Goal: Task Accomplishment & Management: Complete application form

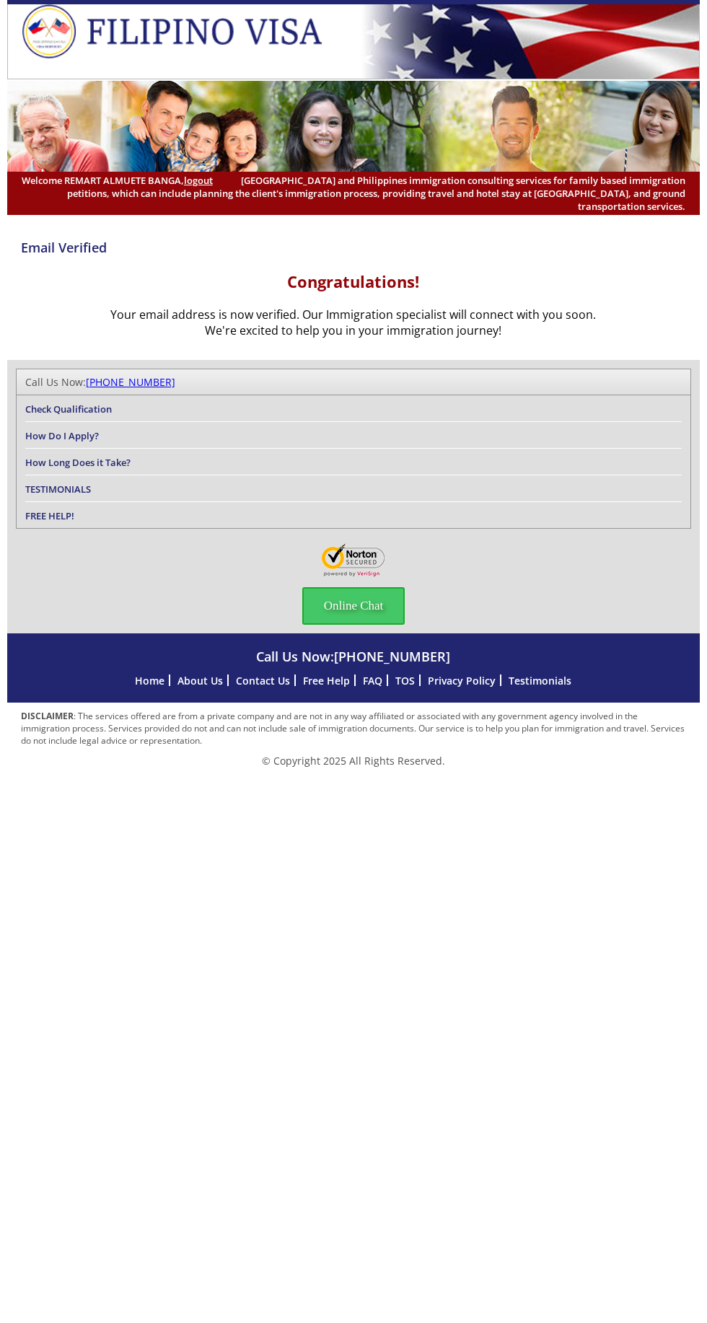
click at [58, 442] on link "How Do I Apply?" at bounding box center [62, 435] width 74 height 13
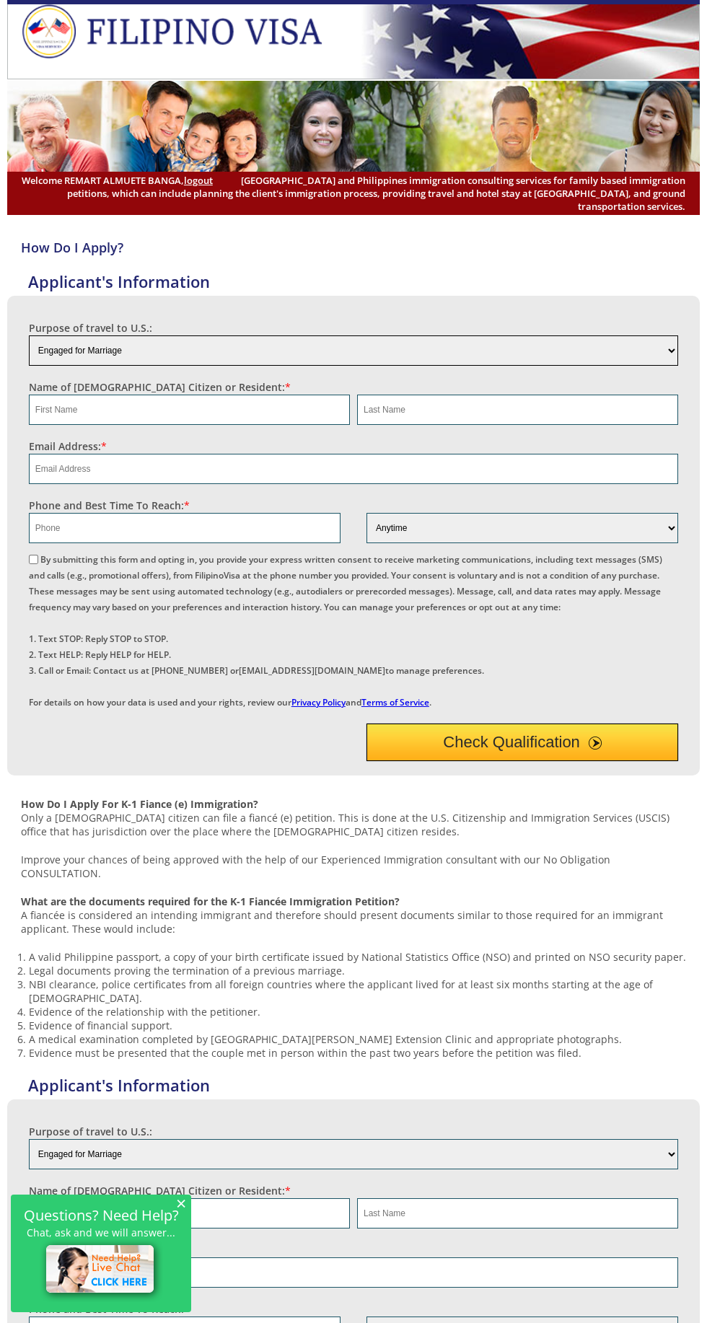
click at [664, 366] on select "Engaged for Marriage Already Married to U.S. Citizen / Resident For Short Term …" at bounding box center [353, 350] width 649 height 30
select select "5"
click at [29, 366] on select "Engaged for Marriage Already Married to U.S. Citizen / Resident For Short Term …" at bounding box center [353, 350] width 649 height 30
click at [291, 425] on input "text" at bounding box center [189, 409] width 321 height 30
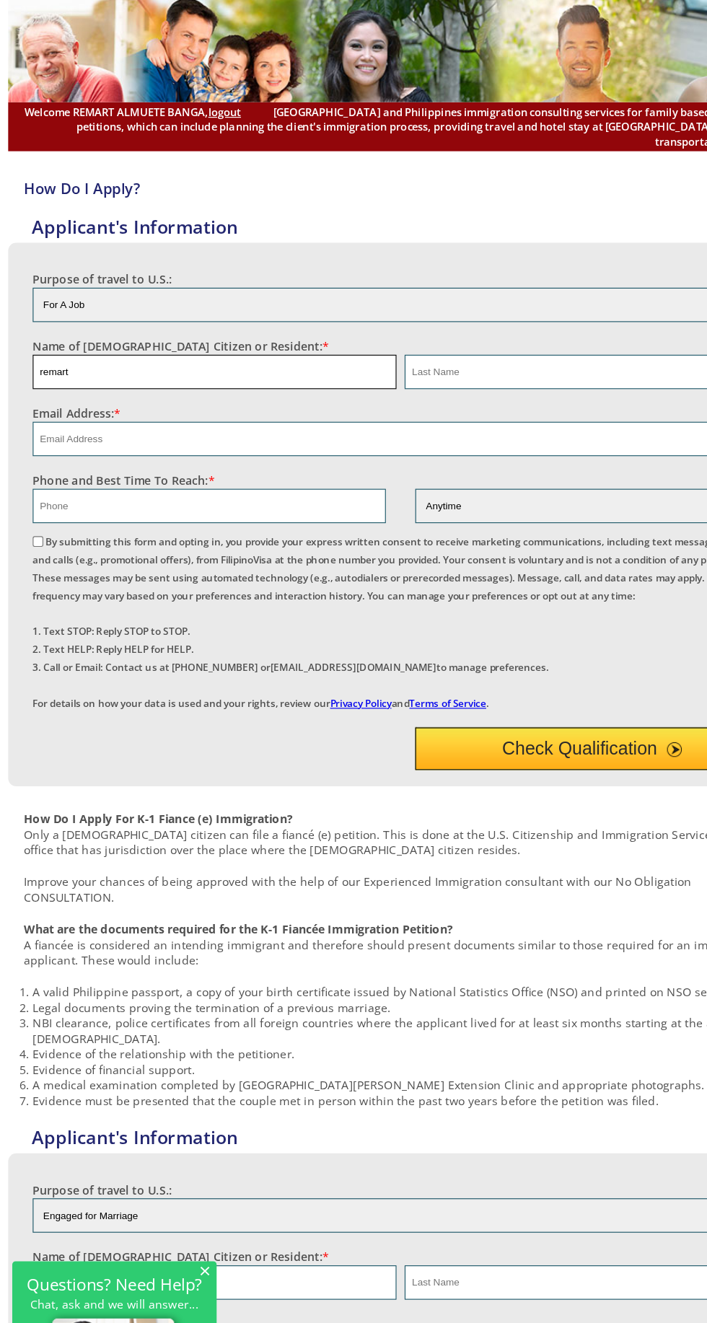
type input "remart"
click at [436, 425] on input "text" at bounding box center [517, 409] width 321 height 30
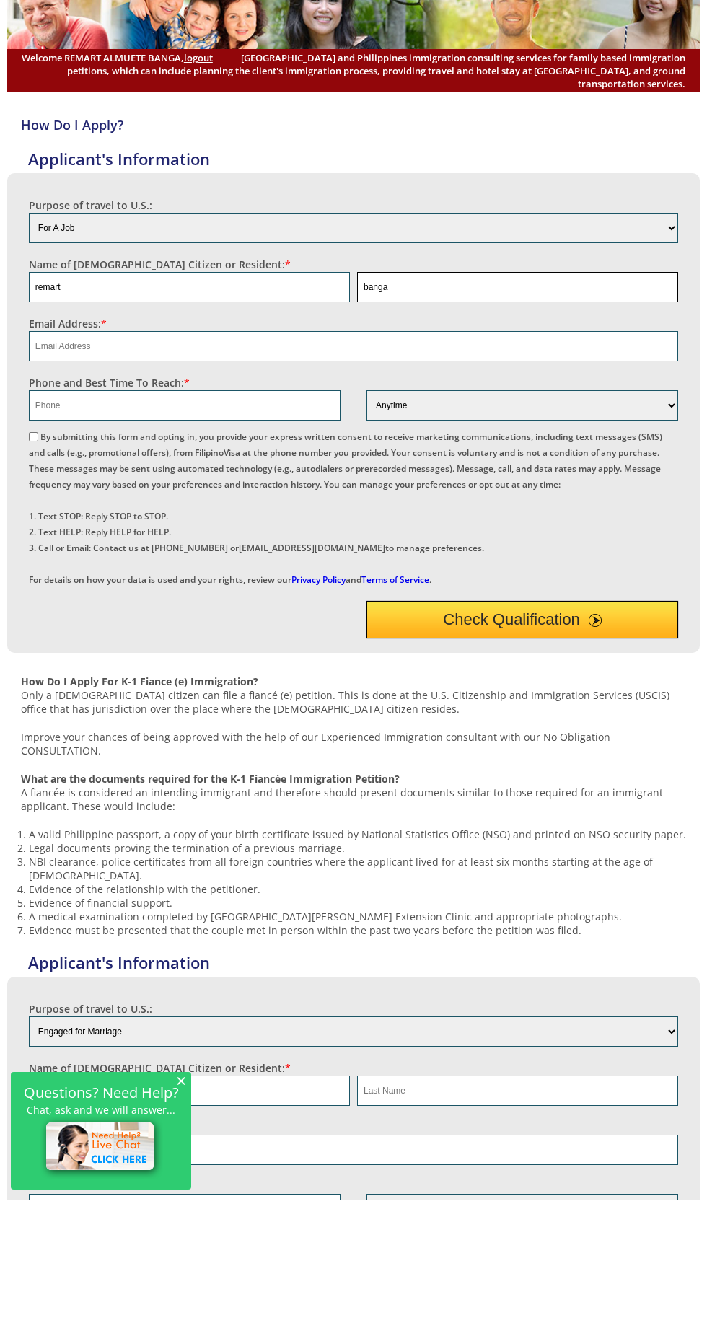
type input "banga"
click at [280, 484] on input "email" at bounding box center [353, 469] width 649 height 30
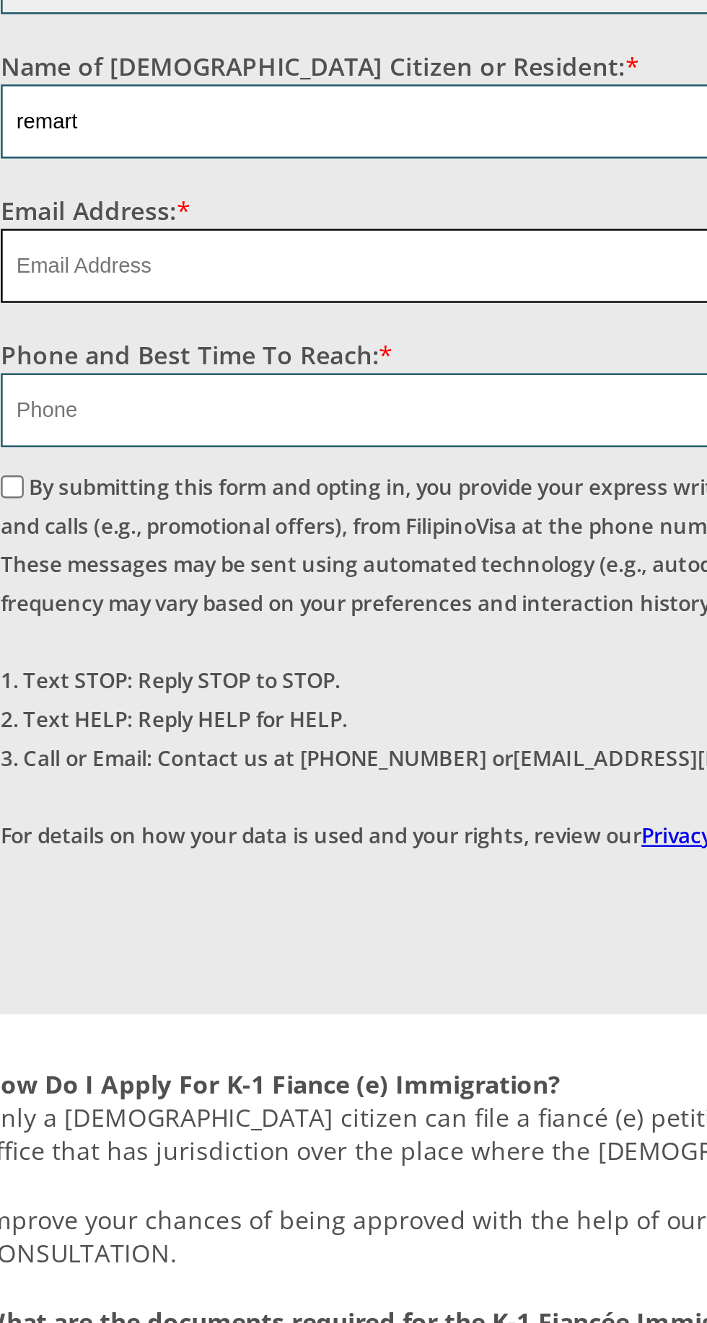
type input "banga2366@gmail.com"
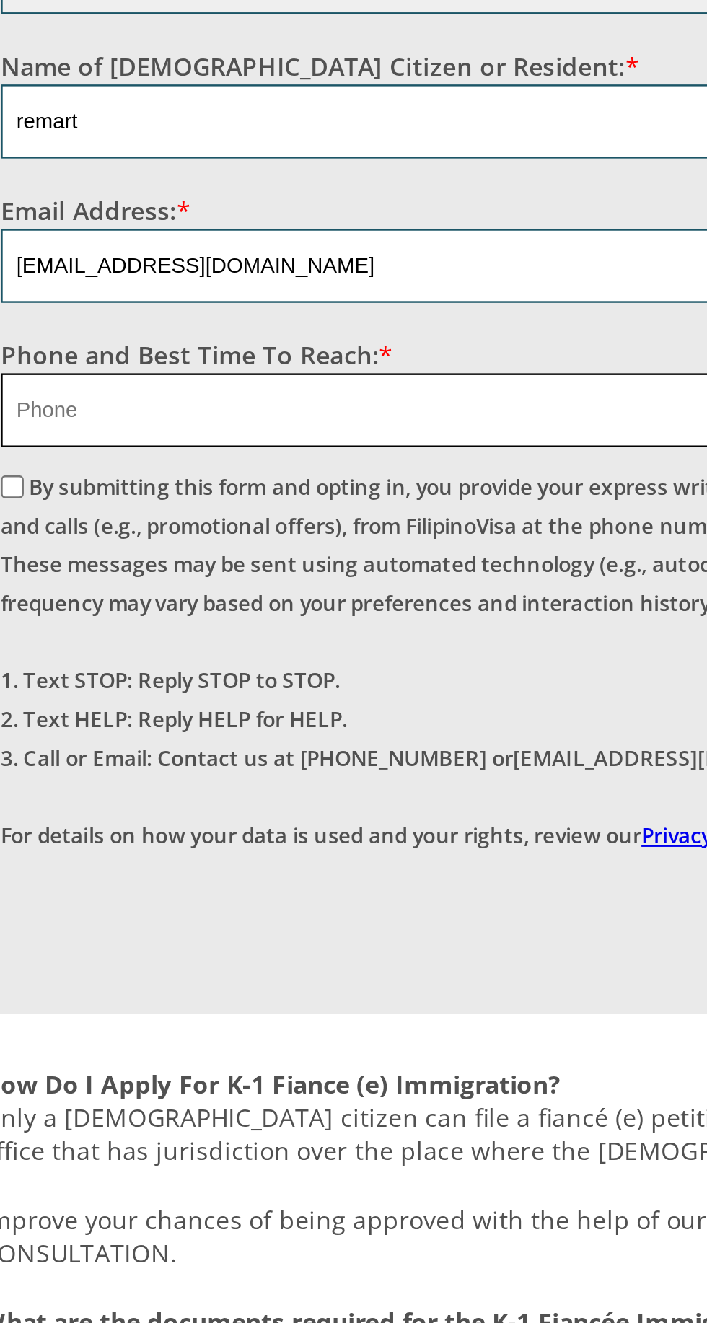
click at [197, 543] on input "text" at bounding box center [185, 528] width 312 height 30
type input "09933702248"
